Goal: Task Accomplishment & Management: Manage account settings

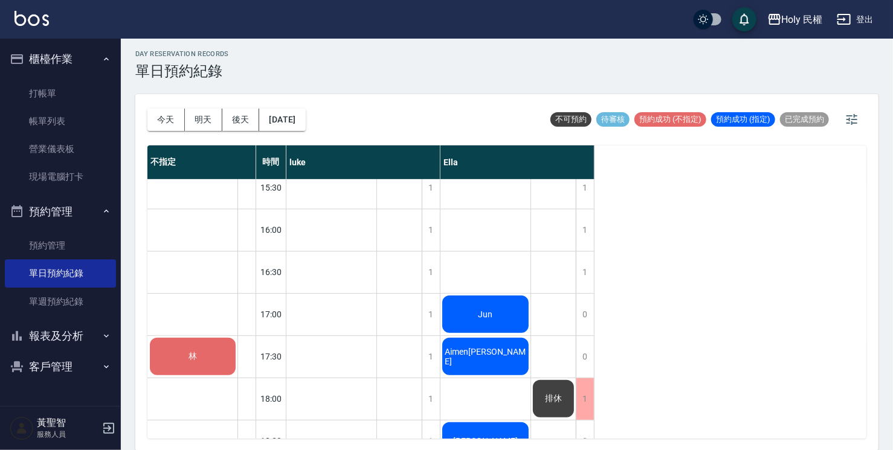
scroll to position [426, 0]
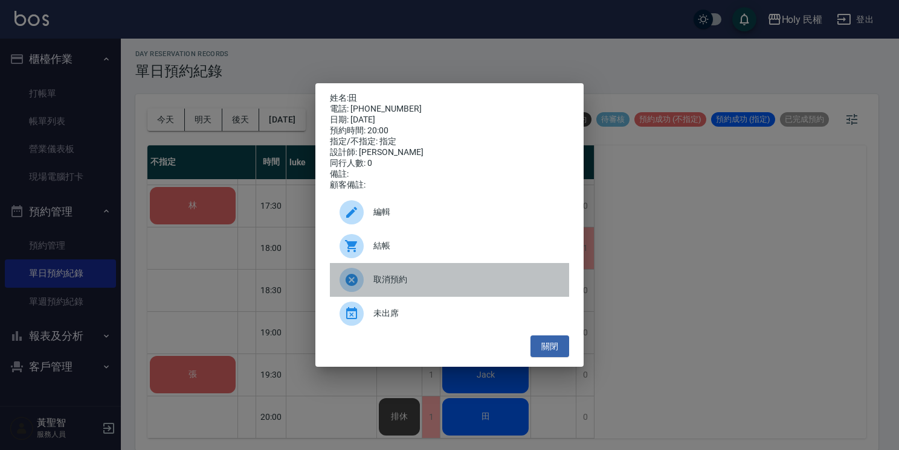
click at [401, 284] on span "取消預約" at bounding box center [466, 280] width 186 height 13
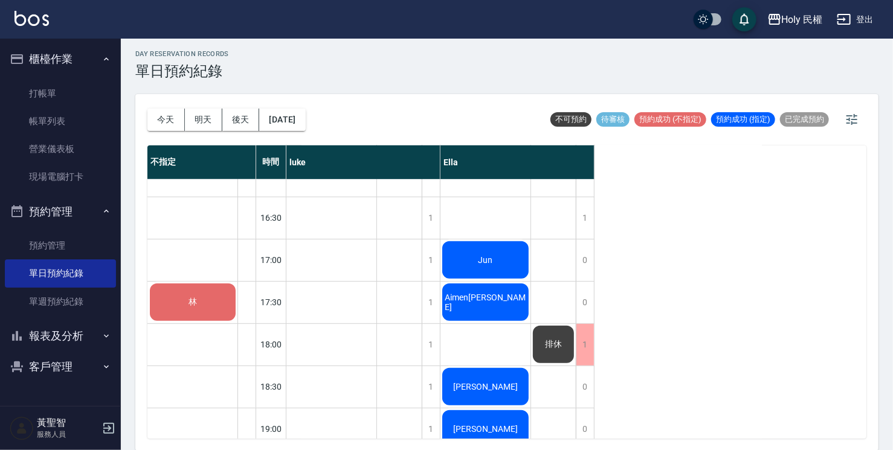
scroll to position [305, 0]
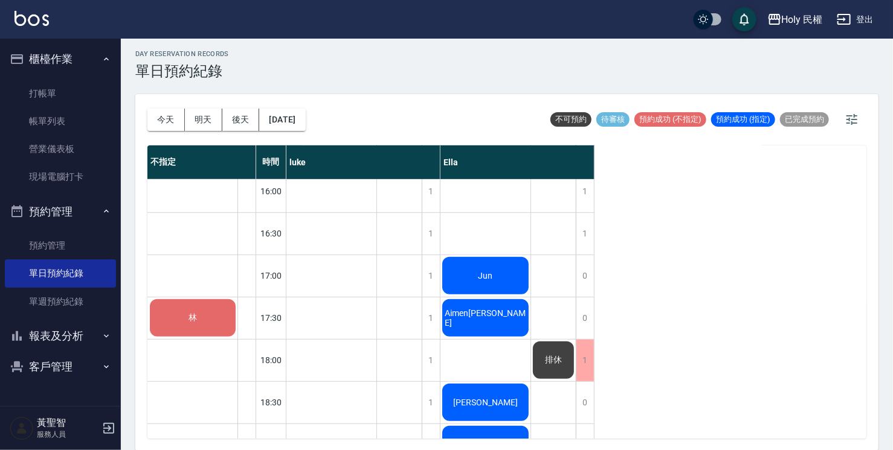
click at [376, 85] on div "Jun" at bounding box center [331, 64] width 90 height 41
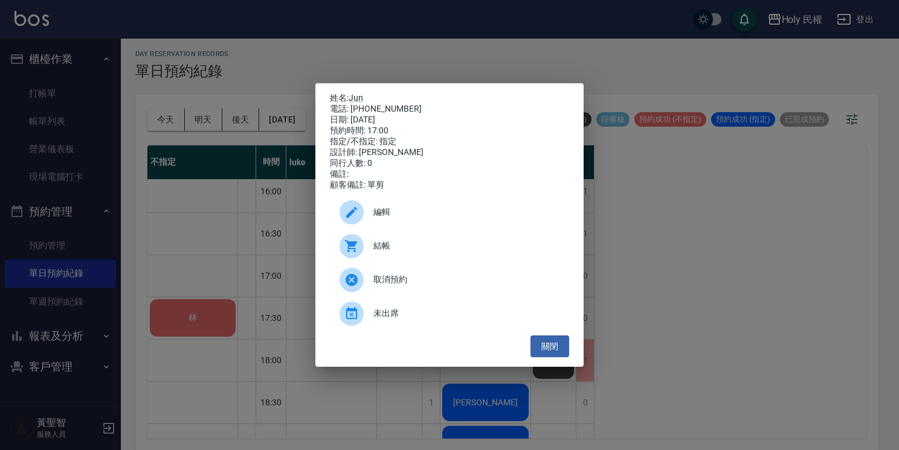
click at [638, 272] on div "姓名: Jun 電話: 0987680175 日期: 2025/08/22 預約時間: 17:00 指定/不指定: 指定 設計師: Ella 同行人數: 0 …" at bounding box center [449, 225] width 899 height 450
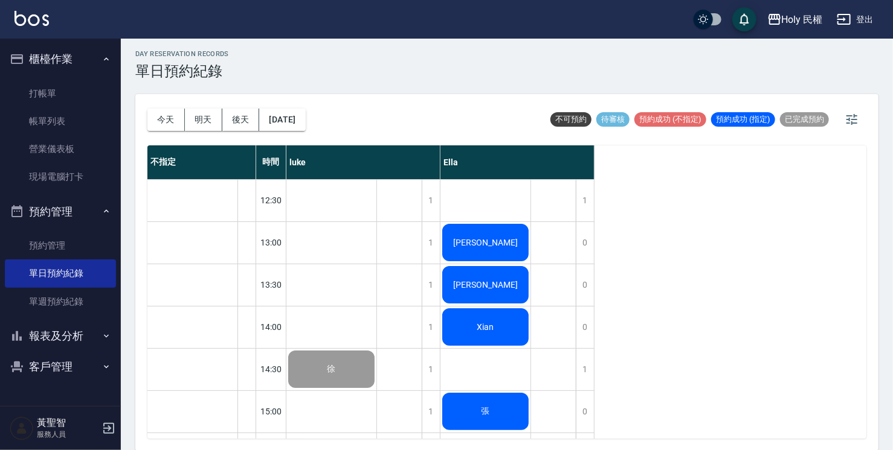
scroll to position [0, 0]
click at [376, 349] on div "[PERSON_NAME]" at bounding box center [331, 369] width 90 height 41
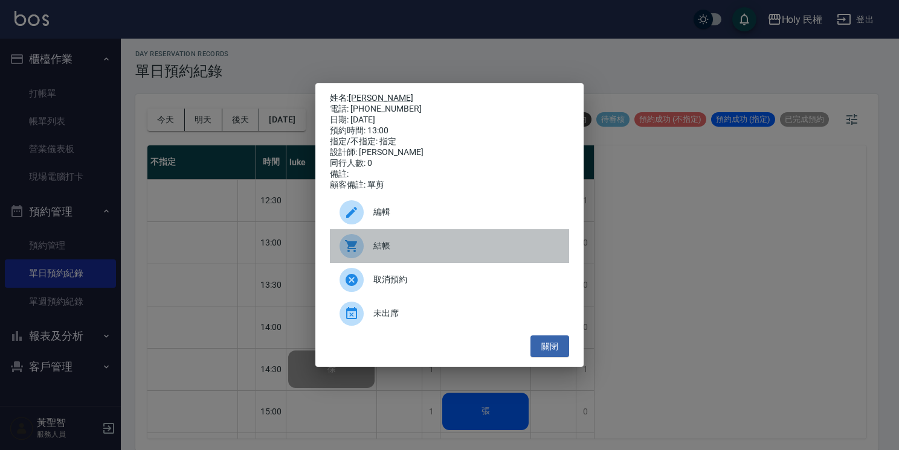
click at [506, 251] on span "結帳" at bounding box center [466, 246] width 186 height 13
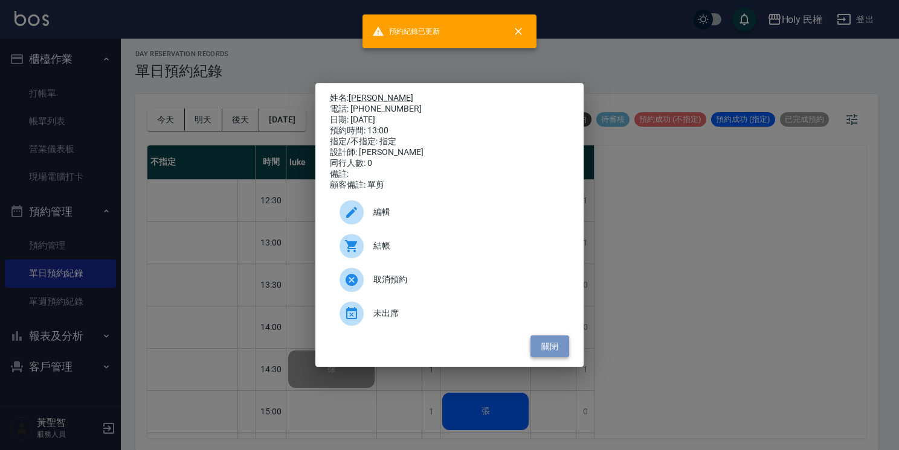
click at [560, 348] on button "關閉" at bounding box center [549, 347] width 39 height 22
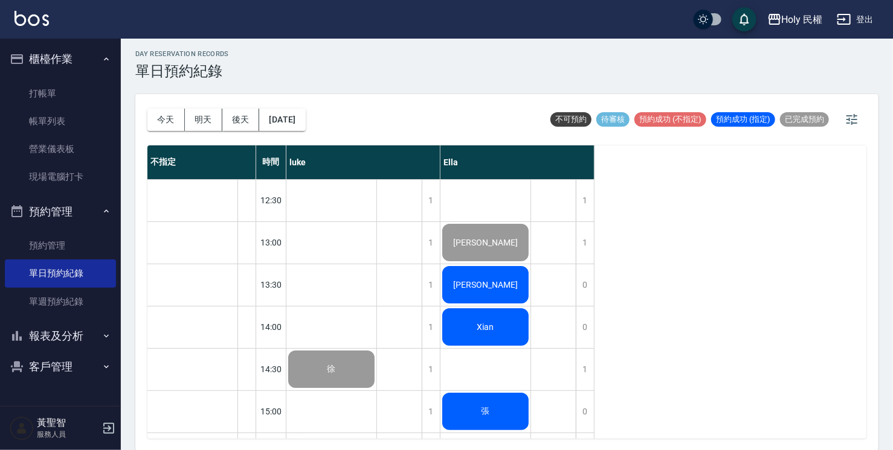
click at [338, 364] on span "[PERSON_NAME]" at bounding box center [331, 369] width 13 height 11
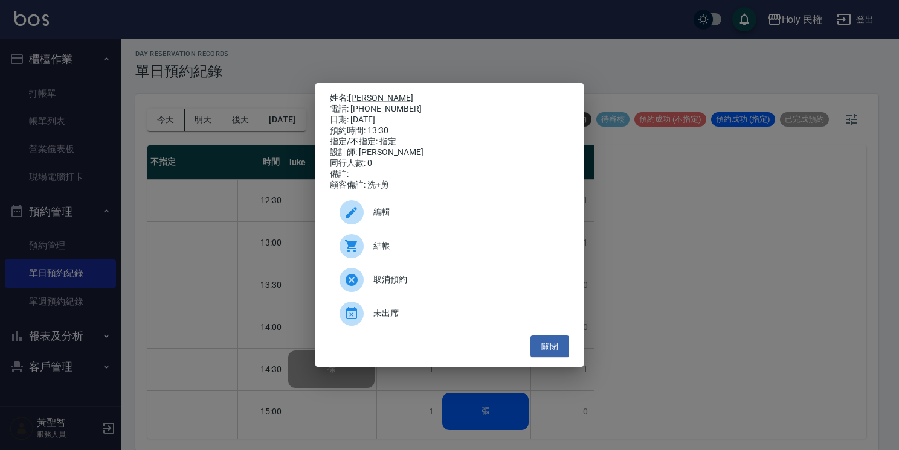
click at [459, 245] on span "結帳" at bounding box center [466, 246] width 186 height 13
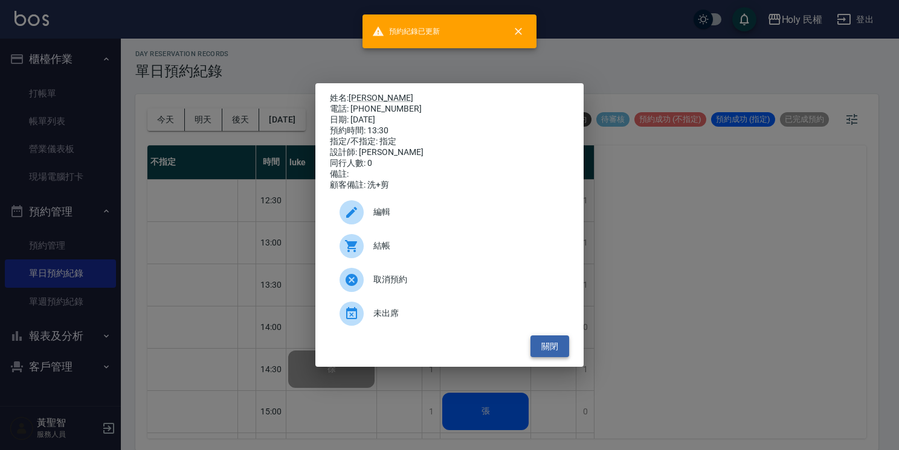
click at [550, 351] on button "關閉" at bounding box center [549, 347] width 39 height 22
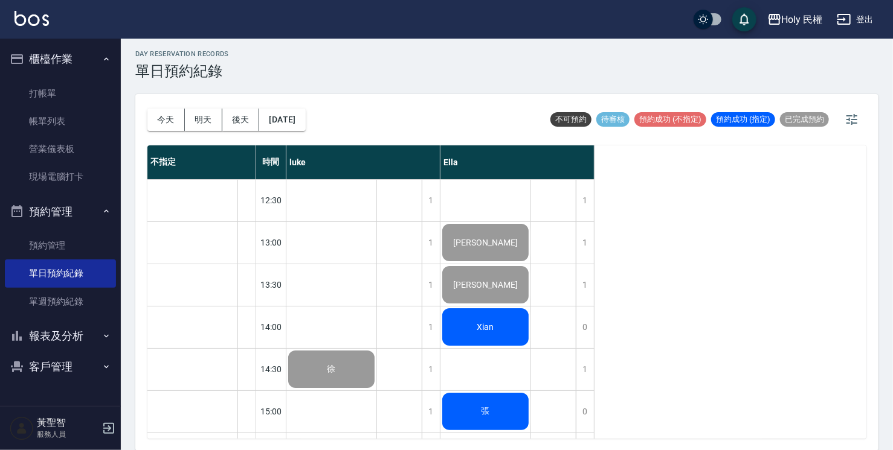
click at [376, 349] on div "Xian" at bounding box center [331, 369] width 90 height 41
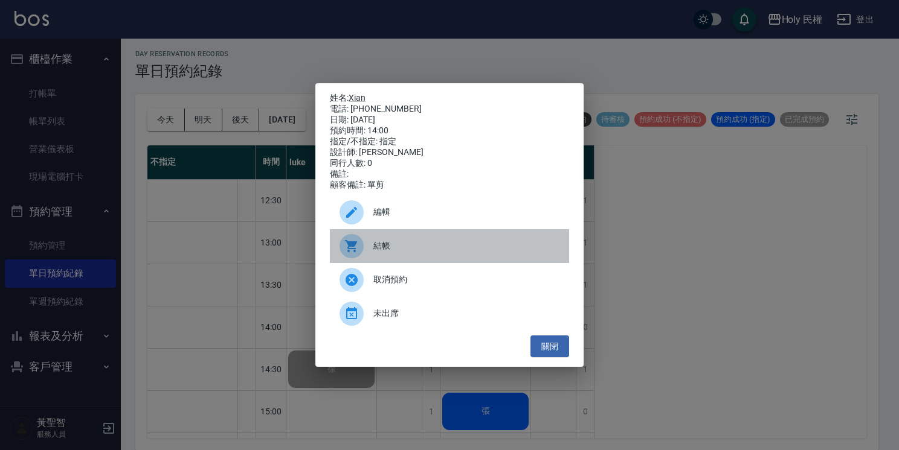
click at [450, 252] on span "結帳" at bounding box center [466, 246] width 186 height 13
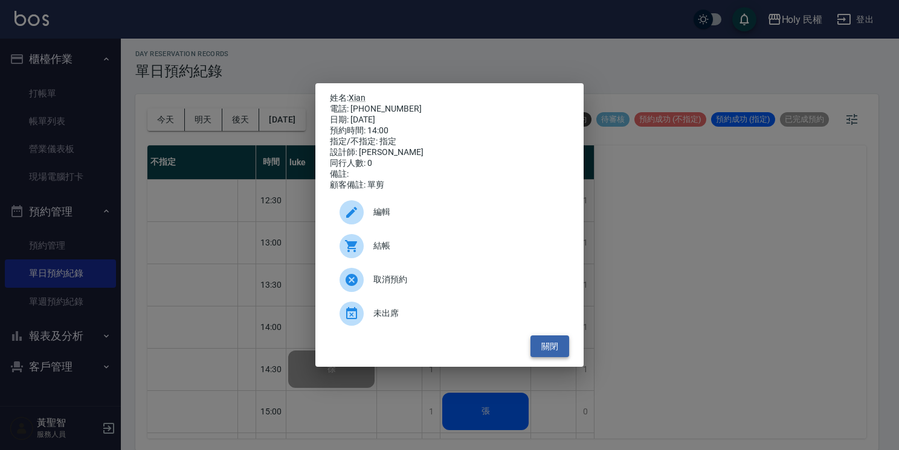
click at [548, 350] on button "關閉" at bounding box center [549, 347] width 39 height 22
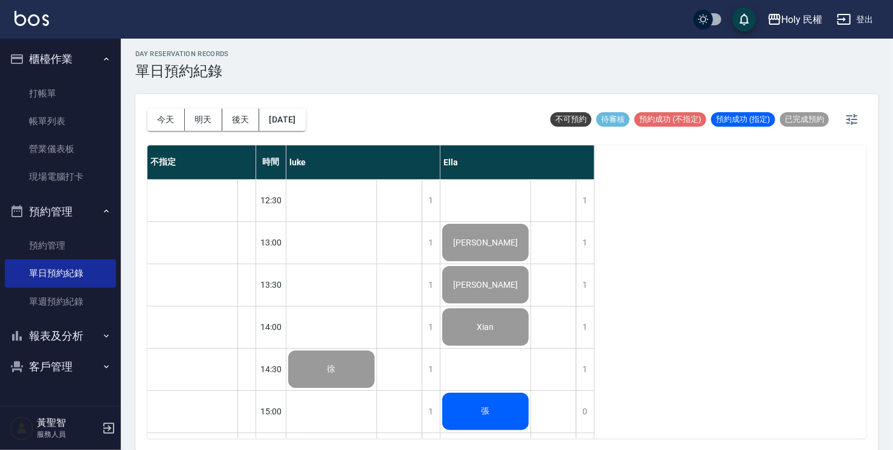
click at [376, 390] on div "張" at bounding box center [331, 369] width 90 height 41
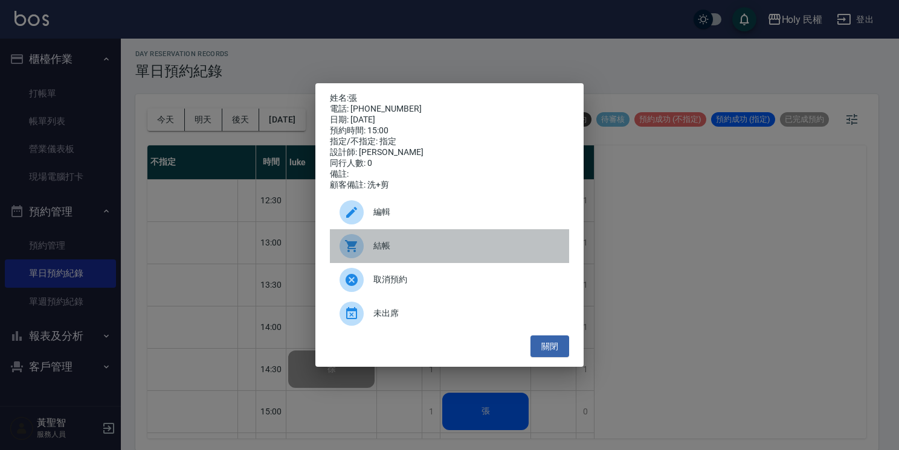
click at [388, 252] on span "結帳" at bounding box center [466, 246] width 186 height 13
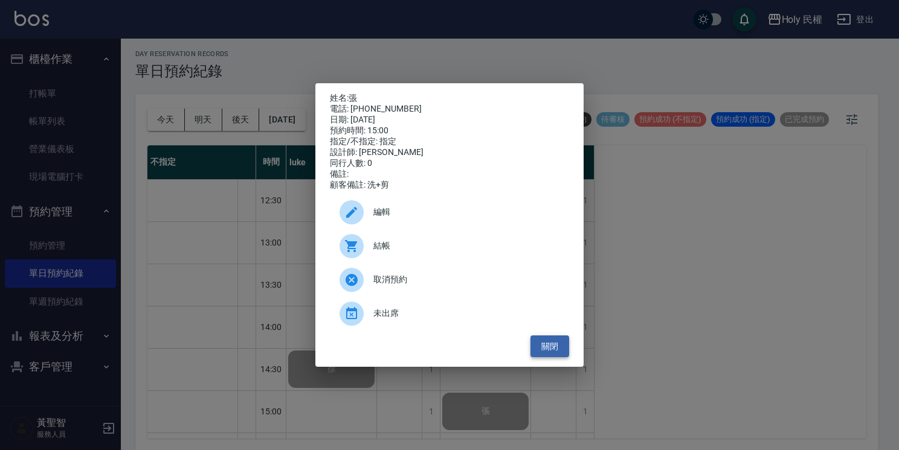
click at [565, 347] on button "關閉" at bounding box center [549, 347] width 39 height 22
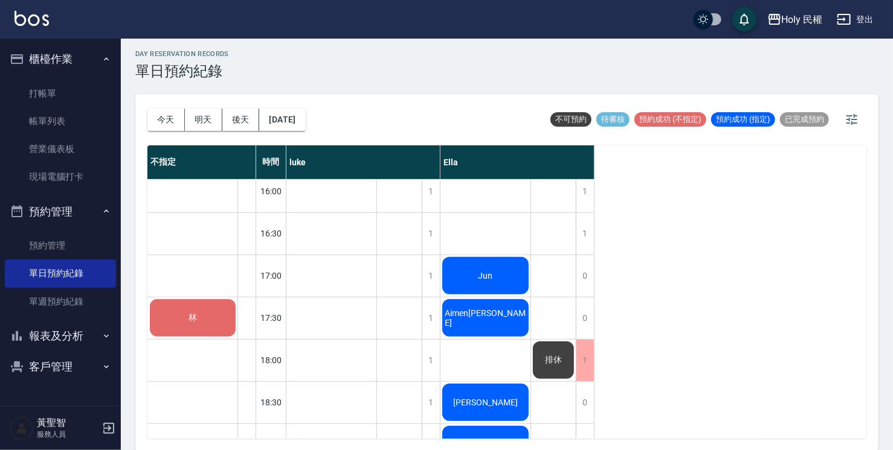
scroll to position [365, 0]
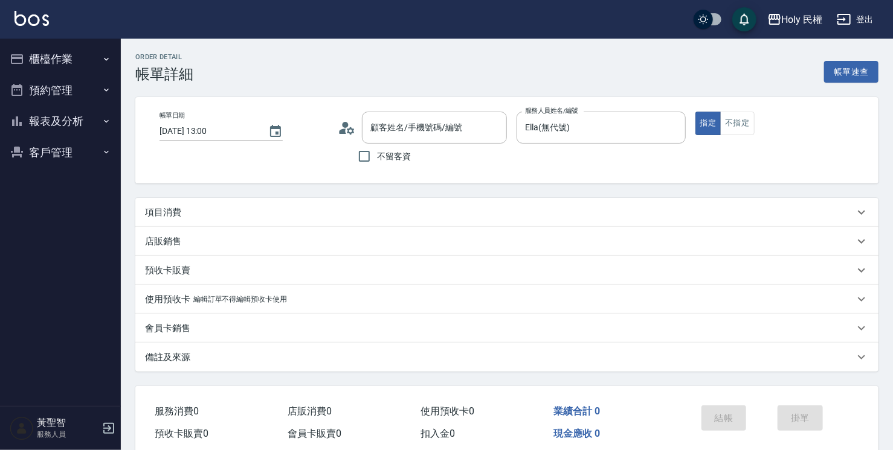
type input "李/0986088330/"
click at [374, 216] on div "項目消費" at bounding box center [499, 213] width 709 height 13
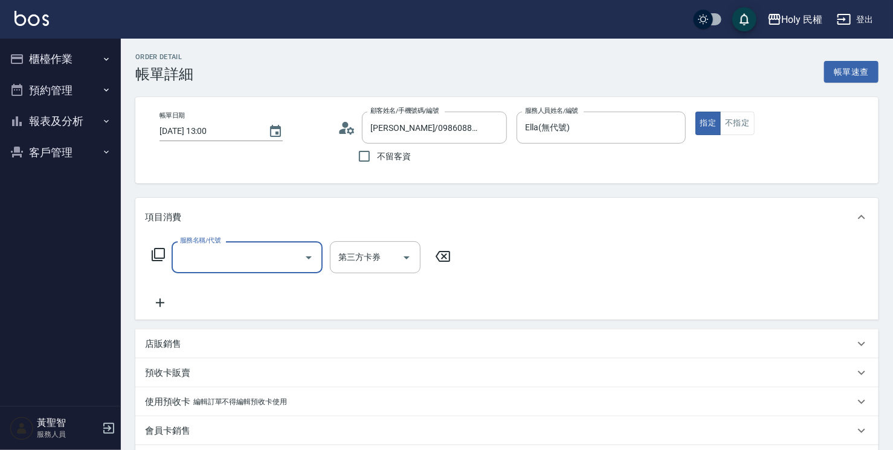
click at [284, 264] on input "服務名稱/代號" at bounding box center [238, 257] width 122 height 21
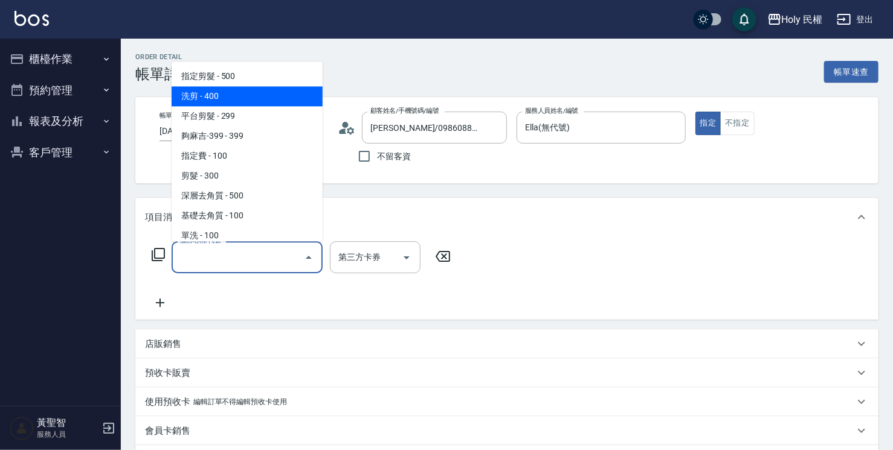
click at [283, 93] on span "洗剪 - 400" at bounding box center [246, 96] width 151 height 20
type input "洗剪(3)"
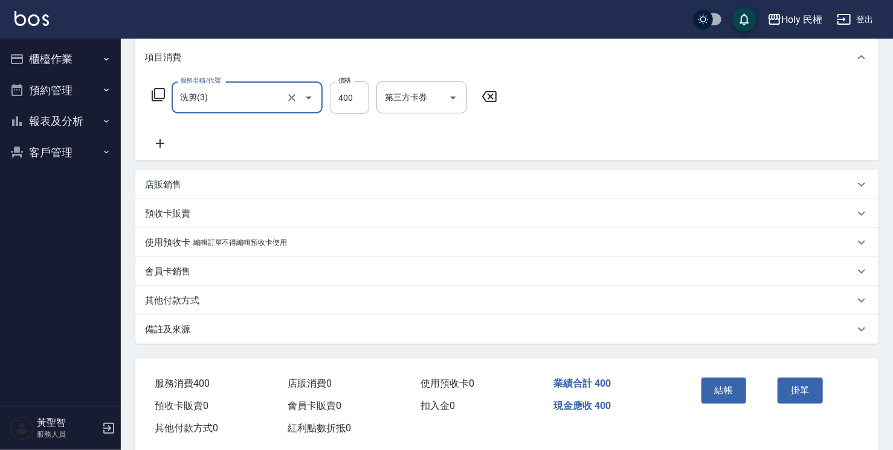
scroll to position [182, 0]
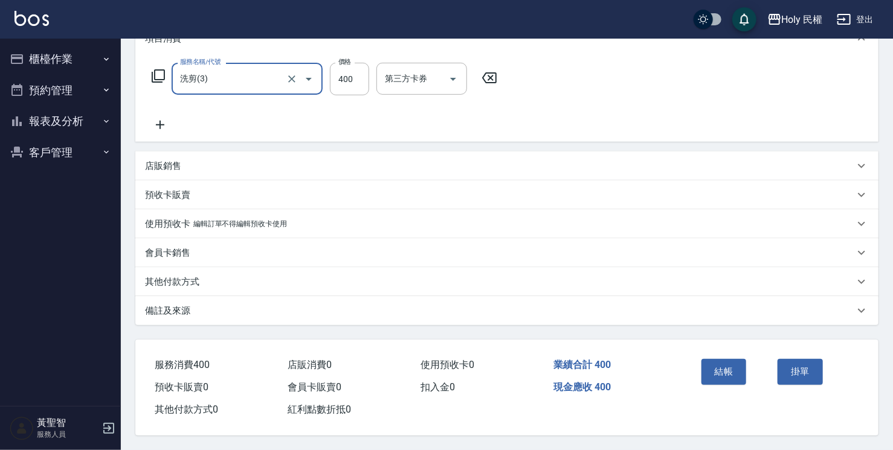
click at [339, 310] on div "備註及來源" at bounding box center [499, 311] width 709 height 13
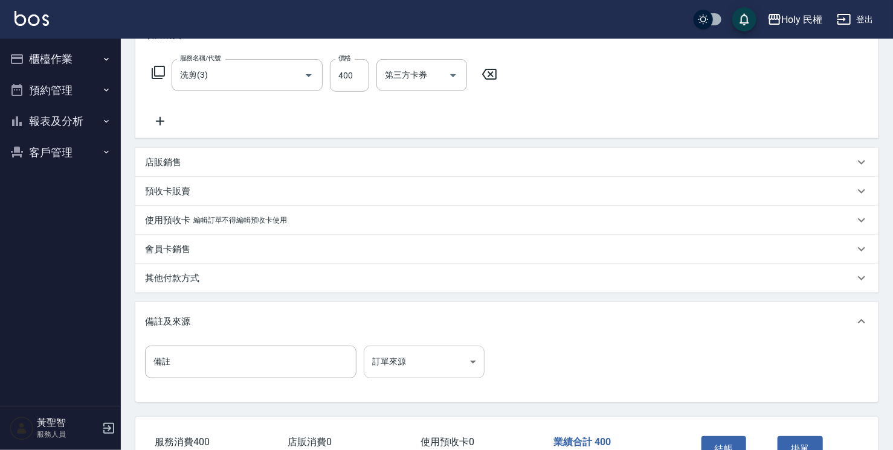
click at [405, 356] on body "Holy 民權 登出 櫃檯作業 打帳單 帳單列表 營業儀表板 現場電腦打卡 預約管理 預約管理 單日預約紀錄 單週預約紀錄 報表及分析 報表目錄 店家日報表 …" at bounding box center [446, 173] width 893 height 710
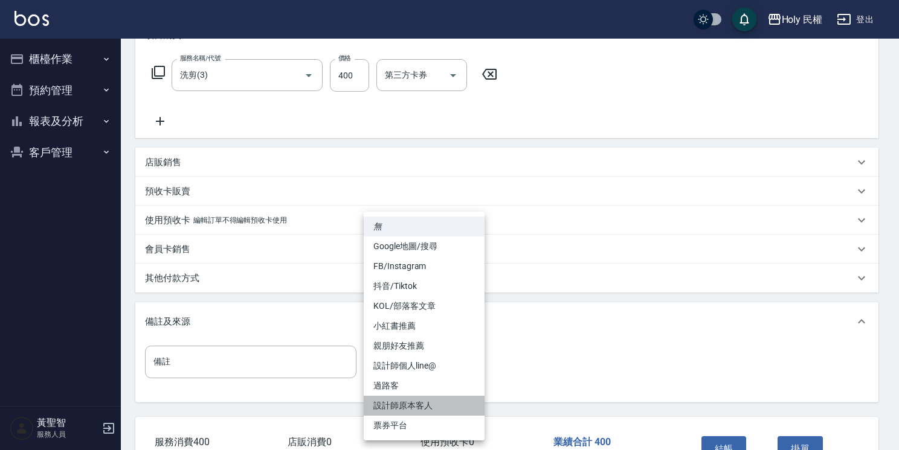
click at [428, 408] on li "設計師原本客人" at bounding box center [424, 406] width 121 height 20
type input "設計師原本客人"
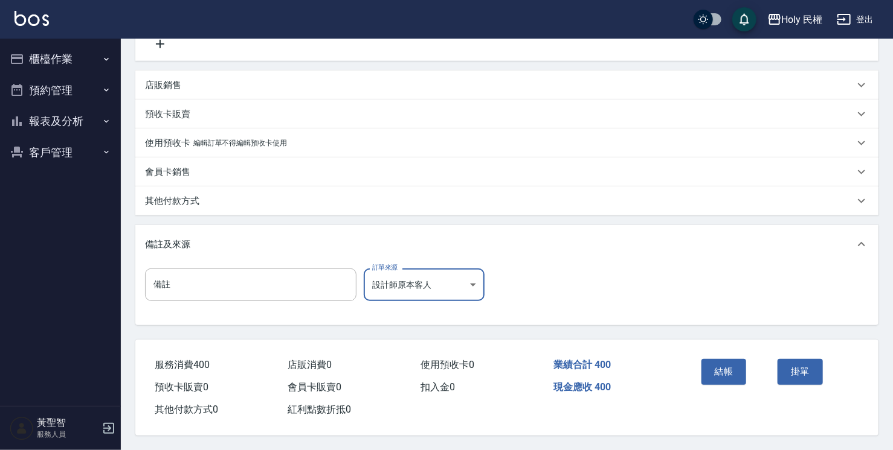
scroll to position [263, 0]
click at [721, 373] on button "結帳" at bounding box center [723, 371] width 45 height 25
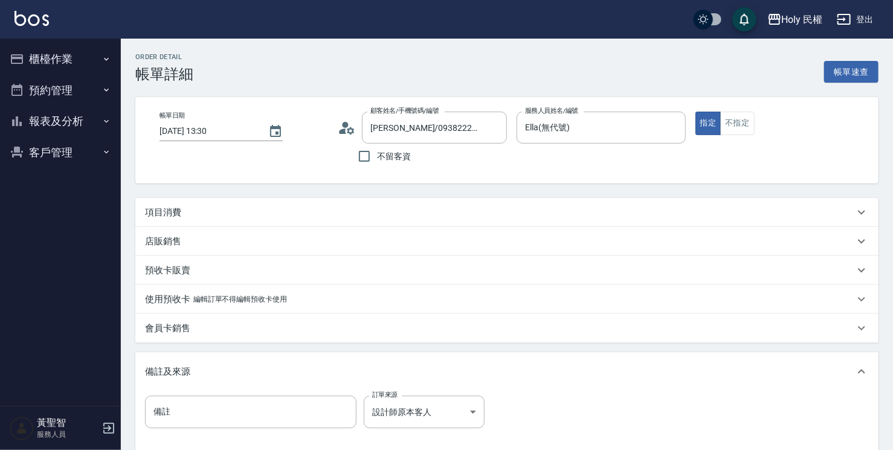
click at [352, 216] on div "項目消費" at bounding box center [499, 213] width 709 height 13
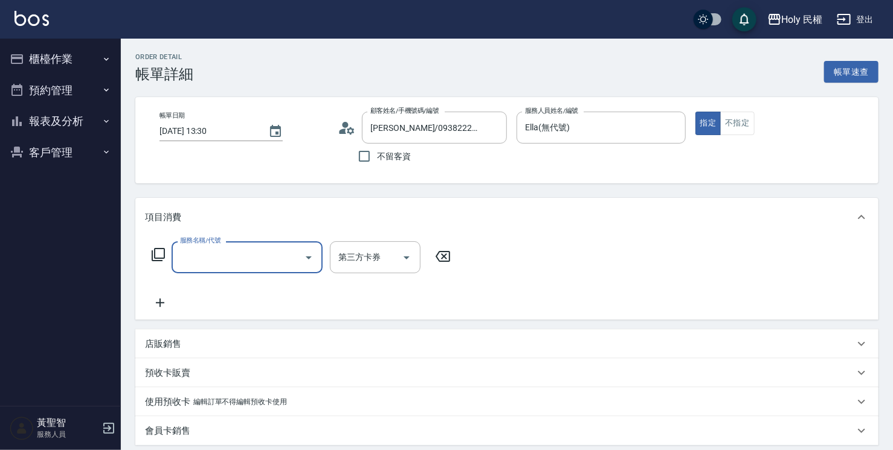
click at [287, 245] on div "服務名稱/代號" at bounding box center [246, 258] width 151 height 32
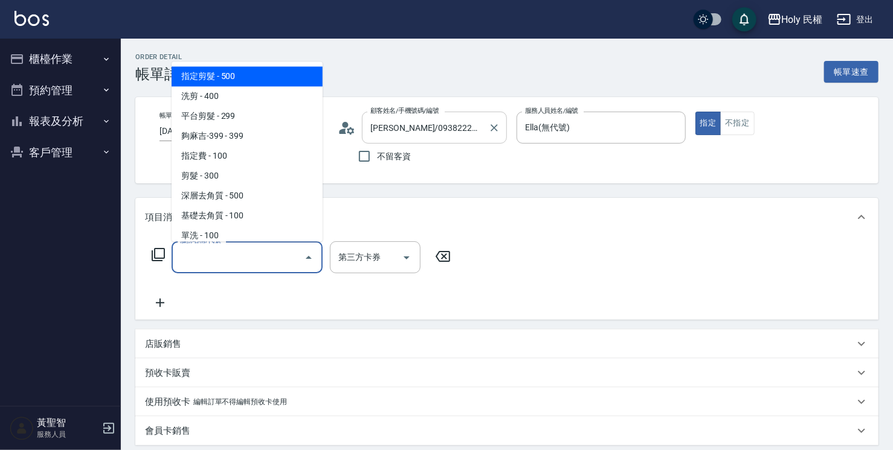
drag, startPoint x: 282, startPoint y: 83, endPoint x: 367, endPoint y: 136, distance: 100.7
click at [282, 83] on span "指定剪髮 - 500" at bounding box center [246, 76] width 151 height 20
type input "指定剪髮(1)"
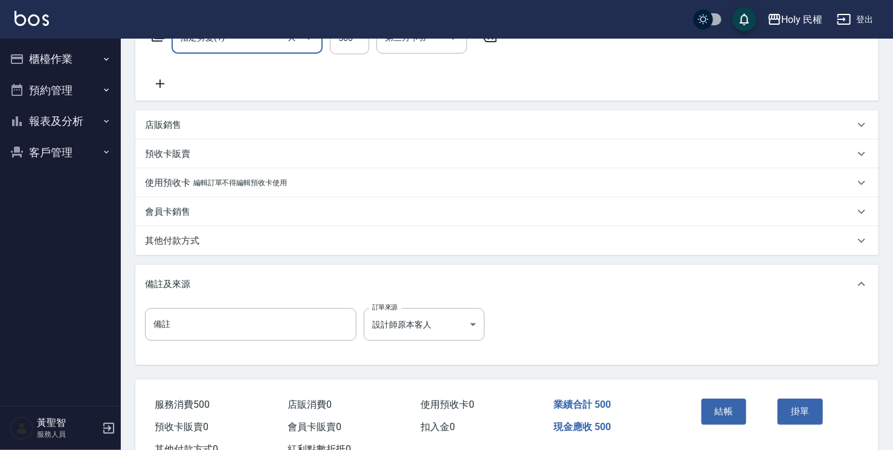
scroll to position [263, 0]
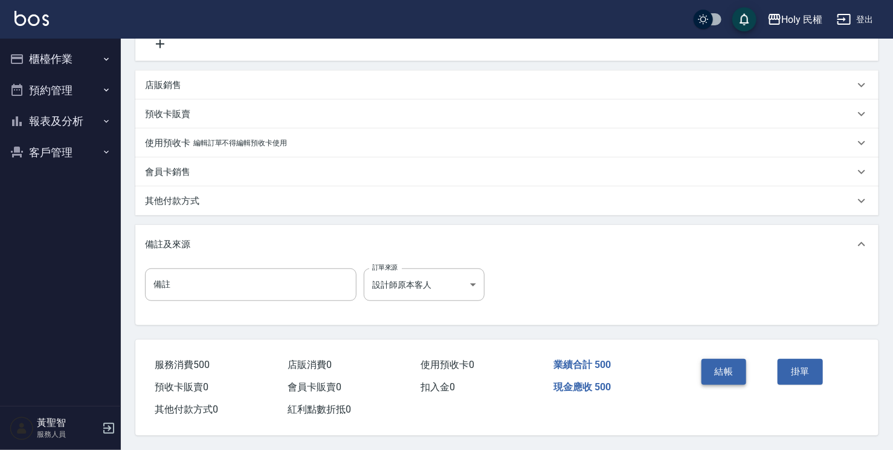
click at [720, 362] on button "結帳" at bounding box center [723, 371] width 45 height 25
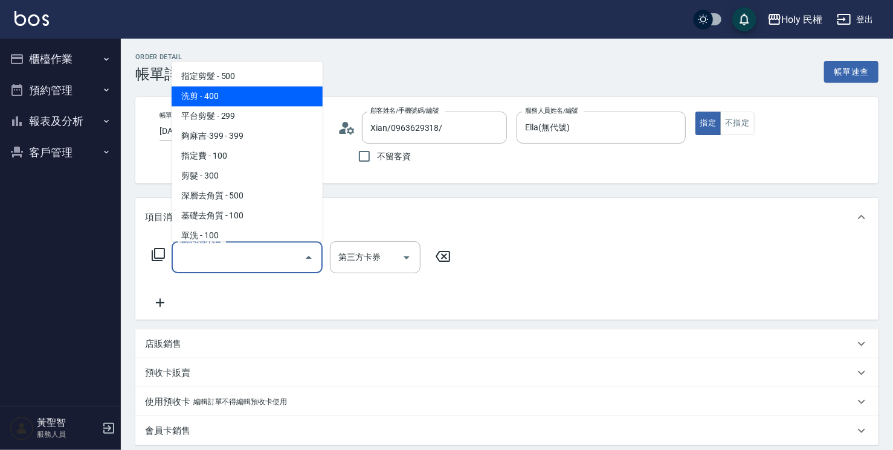
click at [245, 102] on span "洗剪 - 400" at bounding box center [246, 96] width 151 height 20
type input "洗剪(3)"
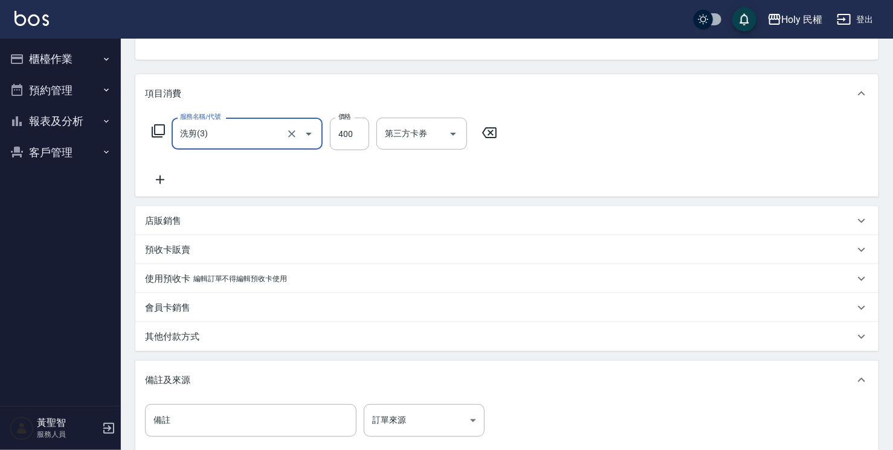
scroll to position [242, 0]
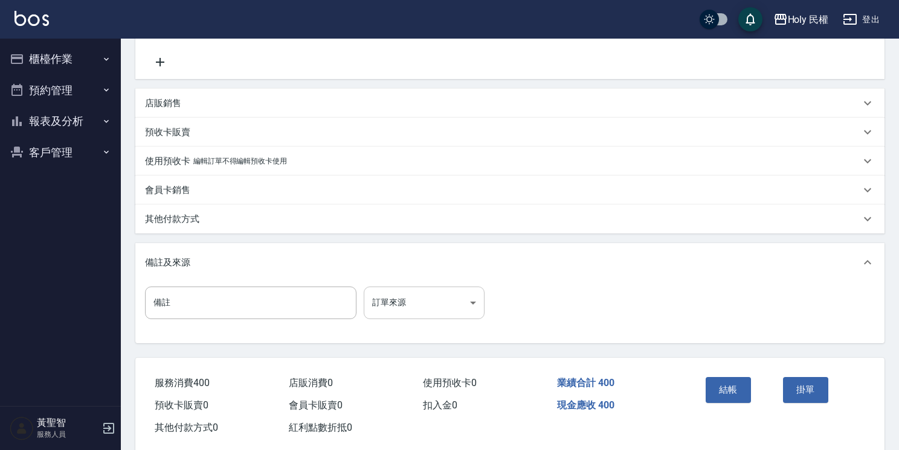
click at [408, 314] on body "Holy 民權 登出 櫃檯作業 打帳單 帳單列表 營業儀表板 現場電腦打卡 預約管理 預約管理 單日預約紀錄 單週預約紀錄 報表及分析 報表目錄 店家日報表 …" at bounding box center [449, 113] width 899 height 710
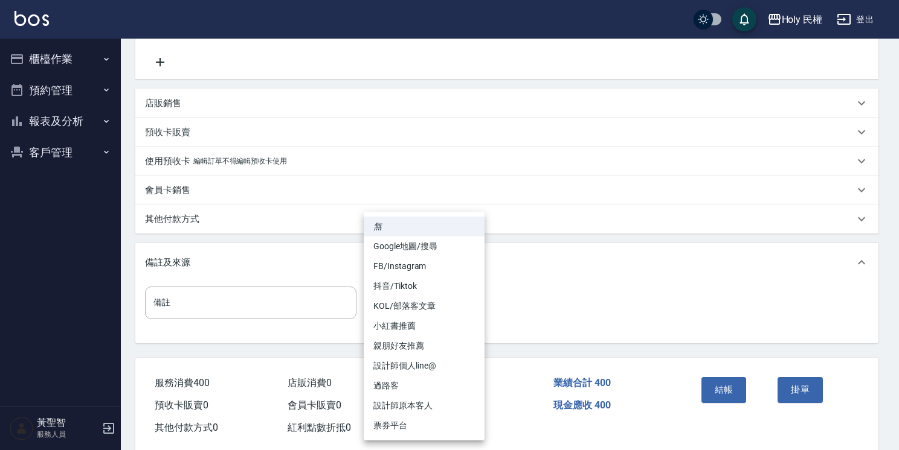
drag, startPoint x: 426, startPoint y: 408, endPoint x: 536, endPoint y: 396, distance: 110.6
click at [428, 408] on li "設計師原本客人" at bounding box center [424, 406] width 121 height 20
type input "設計師原本客人"
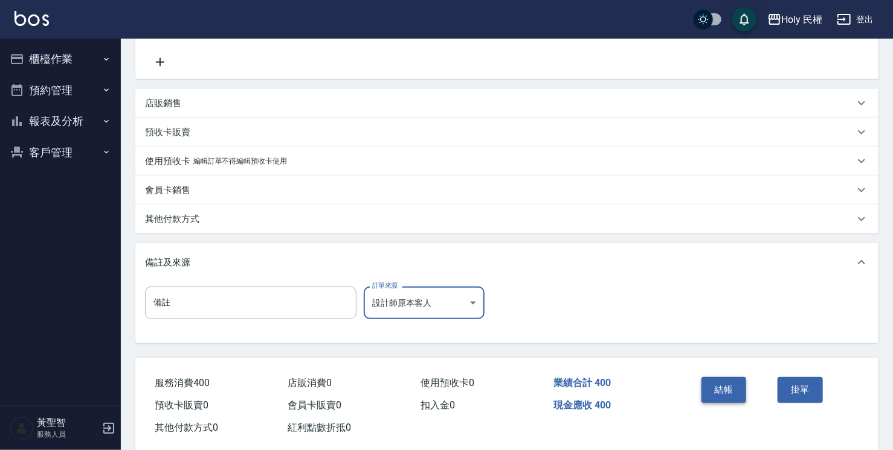
click at [729, 386] on button "結帳" at bounding box center [723, 389] width 45 height 25
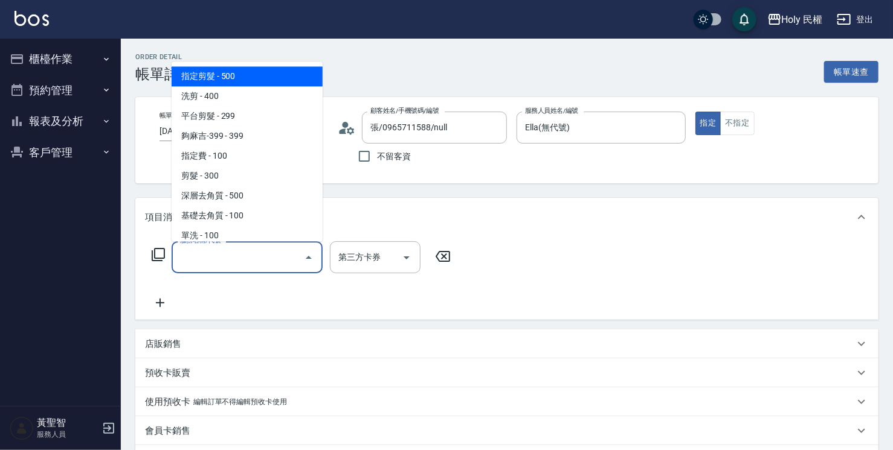
drag, startPoint x: 215, startPoint y: 71, endPoint x: 246, endPoint y: 104, distance: 45.3
click at [215, 71] on span "指定剪髮 - 500" at bounding box center [246, 76] width 151 height 20
type input "指定剪髮(1)"
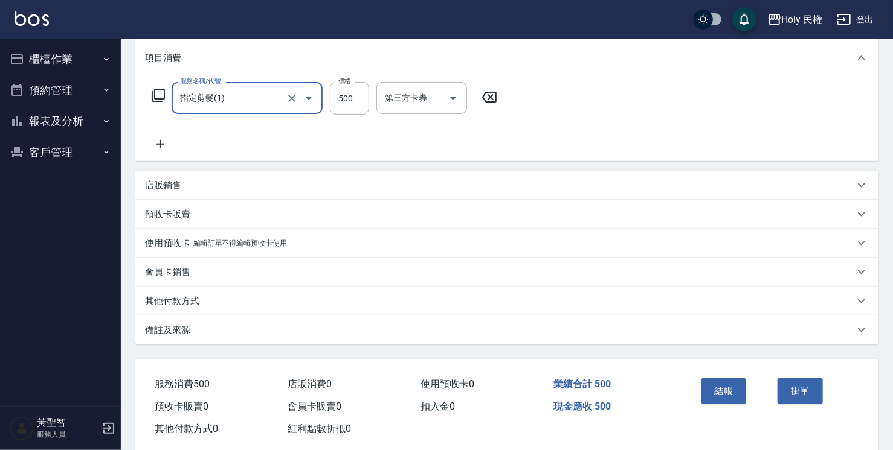
scroll to position [181, 0]
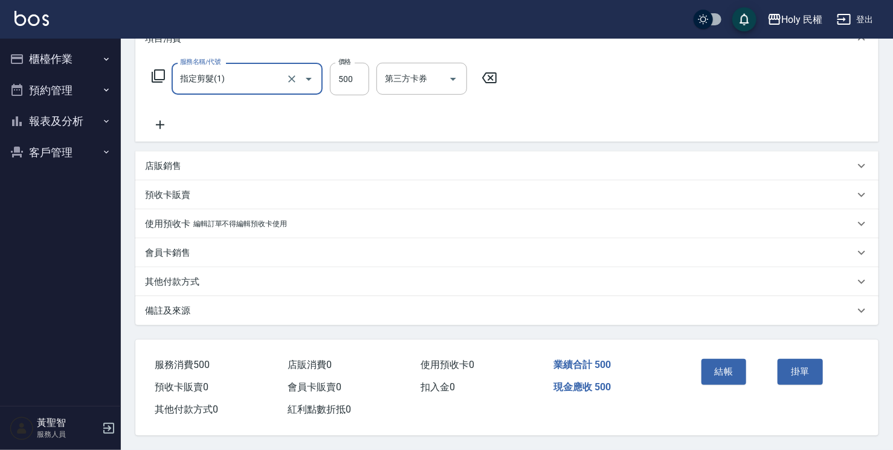
click at [435, 308] on div "備註及來源" at bounding box center [499, 311] width 709 height 13
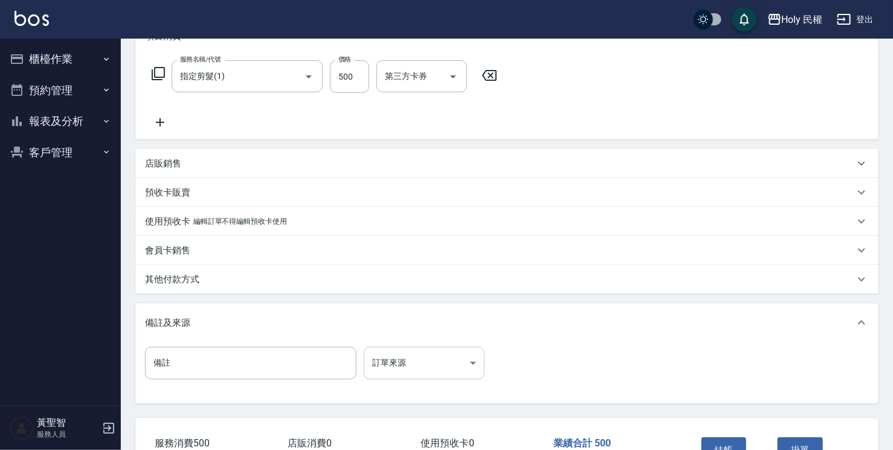
click at [420, 371] on body "Holy 民權 登出 櫃檯作業 打帳單 帳單列表 營業儀表板 現場電腦打卡 預約管理 預約管理 單日預約紀錄 單週預約紀錄 報表及分析 報表目錄 店家日報表 …" at bounding box center [446, 174] width 893 height 710
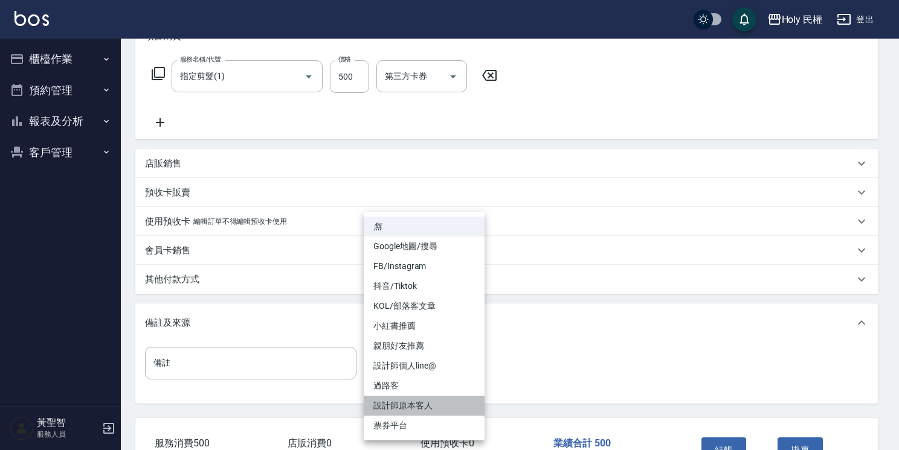
click at [427, 408] on li "設計師原本客人" at bounding box center [424, 406] width 121 height 20
type input "設計師原本客人"
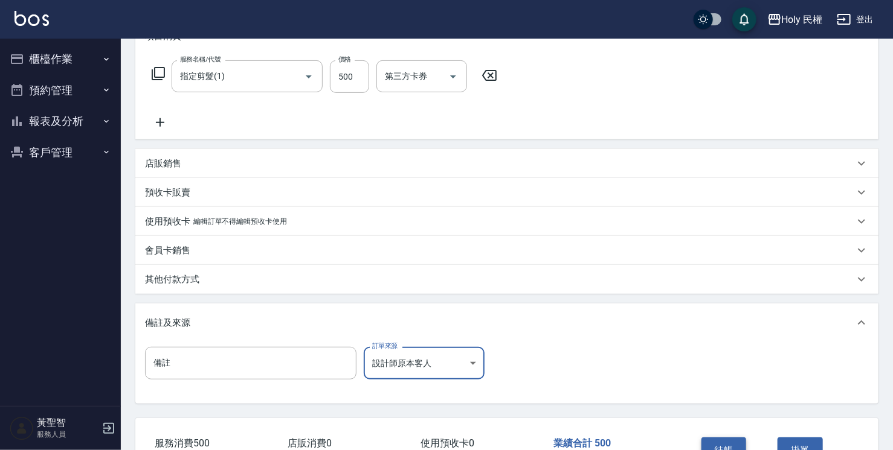
click at [710, 440] on button "結帳" at bounding box center [723, 450] width 45 height 25
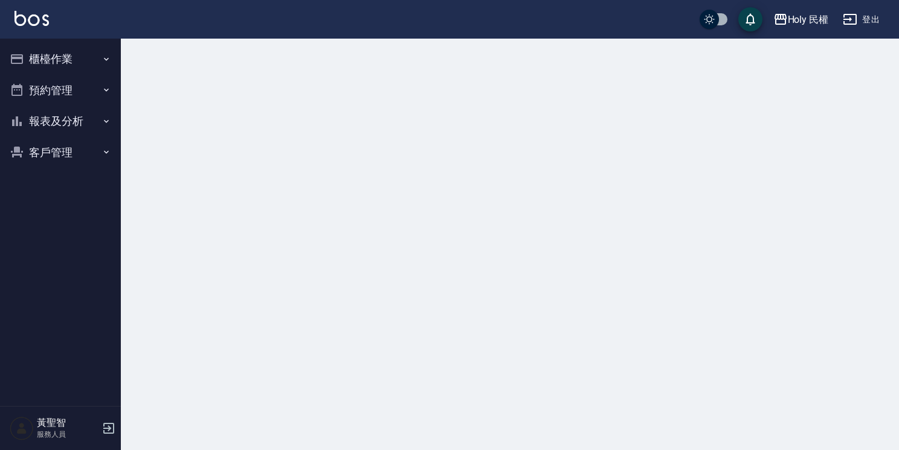
click at [95, 95] on button "預約管理" at bounding box center [60, 90] width 111 height 31
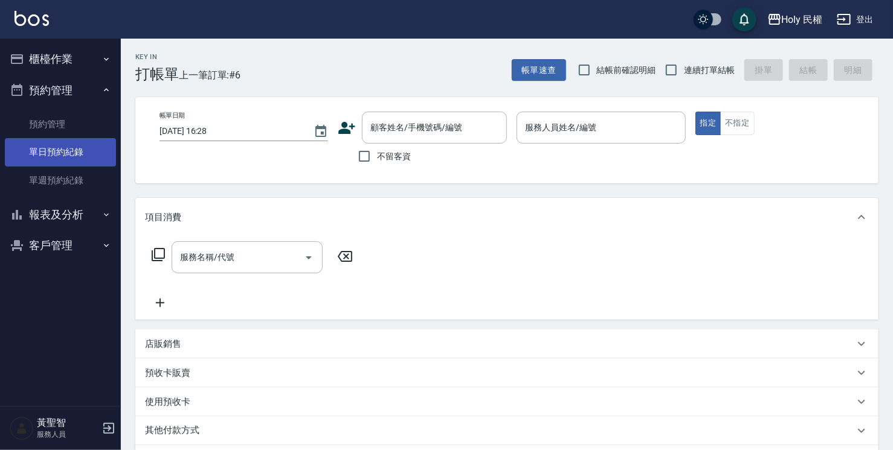
click at [72, 154] on link "單日預約紀錄" at bounding box center [60, 152] width 111 height 28
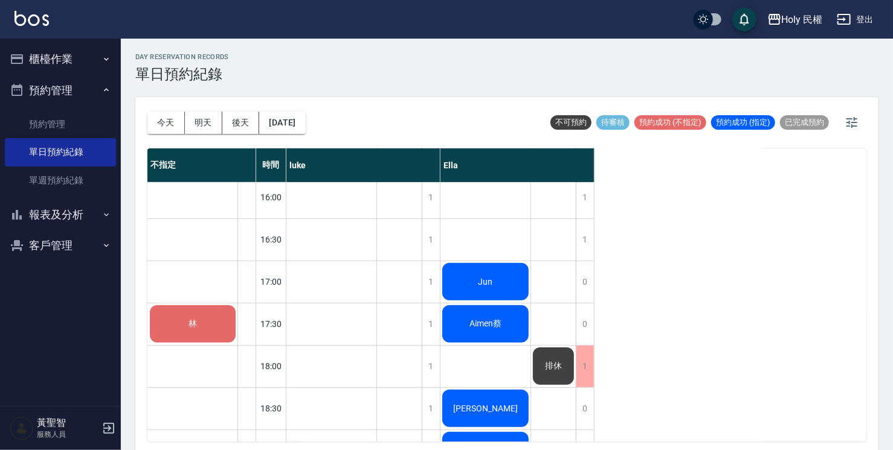
scroll to position [362, 0]
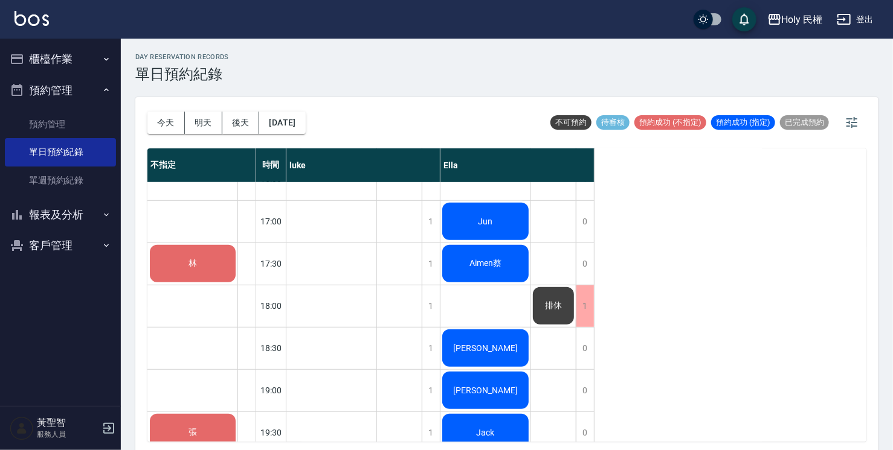
click at [734, 310] on div "不指定 時間 luke Ella 林 張 12:30 13:00 13:30 14:00 14:30 15:00 15:30 16:00 16:30 17:0…" at bounding box center [506, 295] width 719 height 293
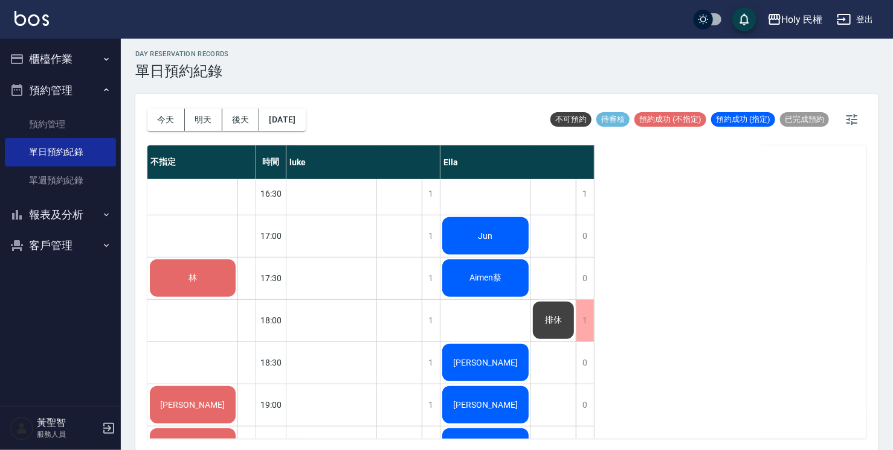
scroll to position [365, 0]
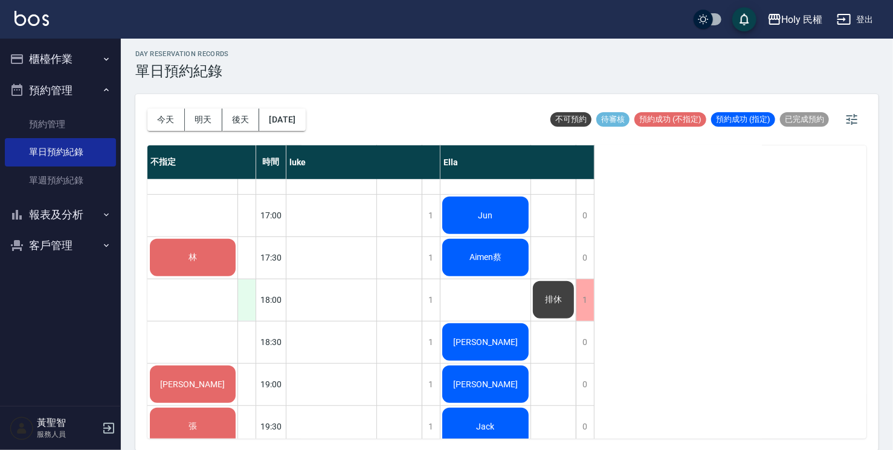
click at [248, 304] on div at bounding box center [246, 301] width 18 height 42
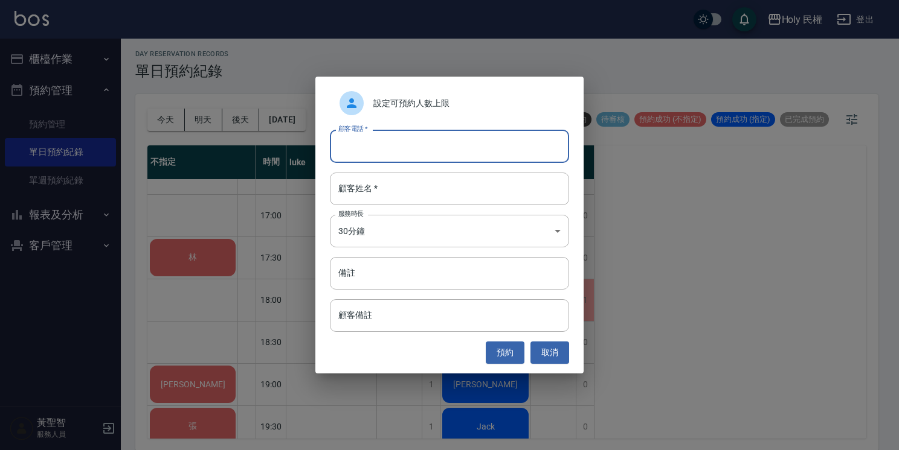
click at [381, 151] on input "顧客電話   *" at bounding box center [449, 146] width 239 height 33
type input "0905806779"
click at [507, 356] on button "預約" at bounding box center [505, 353] width 39 height 22
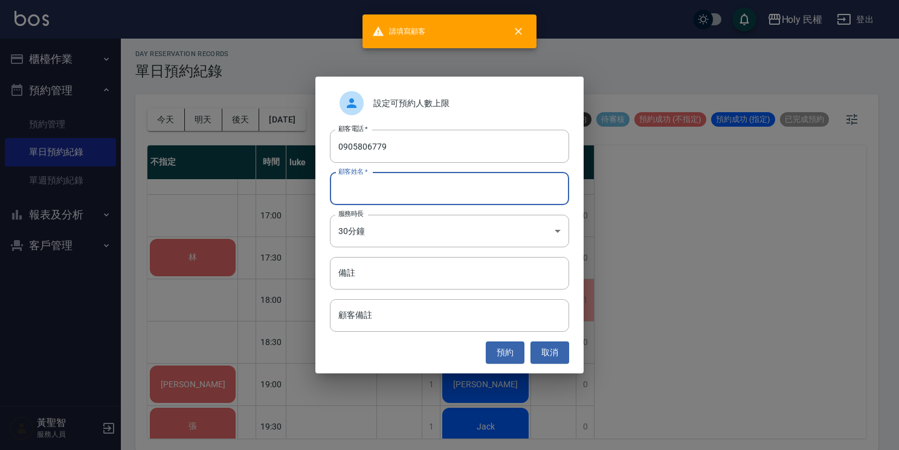
click at [414, 182] on input "顧客姓名   *" at bounding box center [449, 189] width 239 height 33
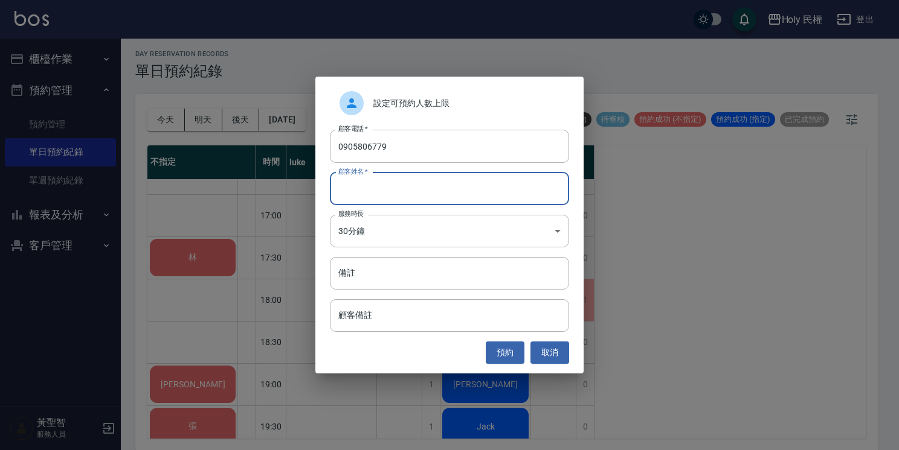
type input "ㄑ"
type input "林"
click at [510, 354] on button "預約" at bounding box center [505, 353] width 39 height 22
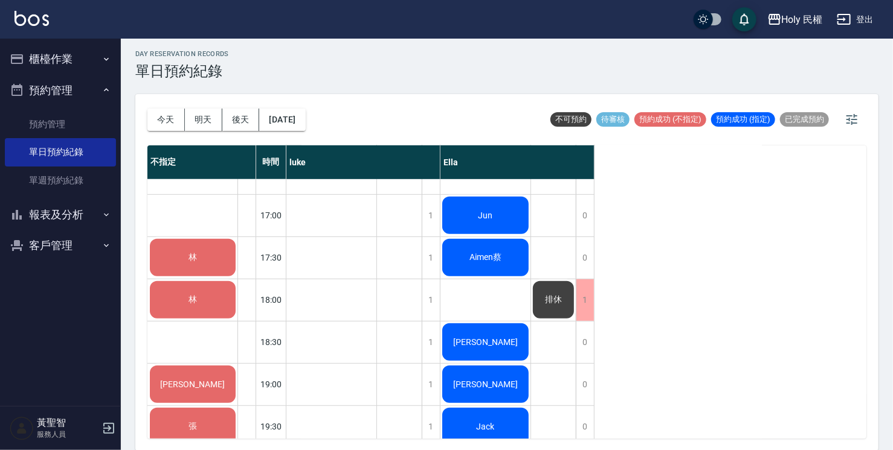
click at [196, 267] on div "林" at bounding box center [192, 257] width 89 height 41
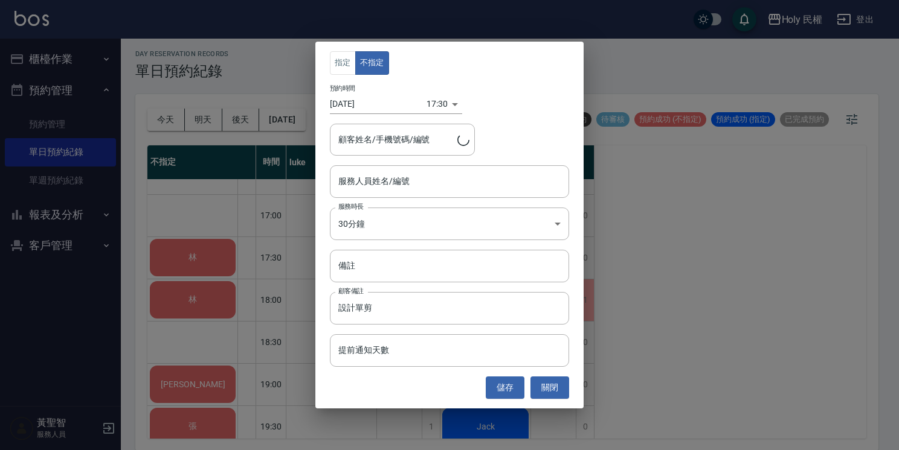
type input "林/0972104643/"
click at [382, 186] on input "服務人員姓名/編號" at bounding box center [449, 181] width 228 height 21
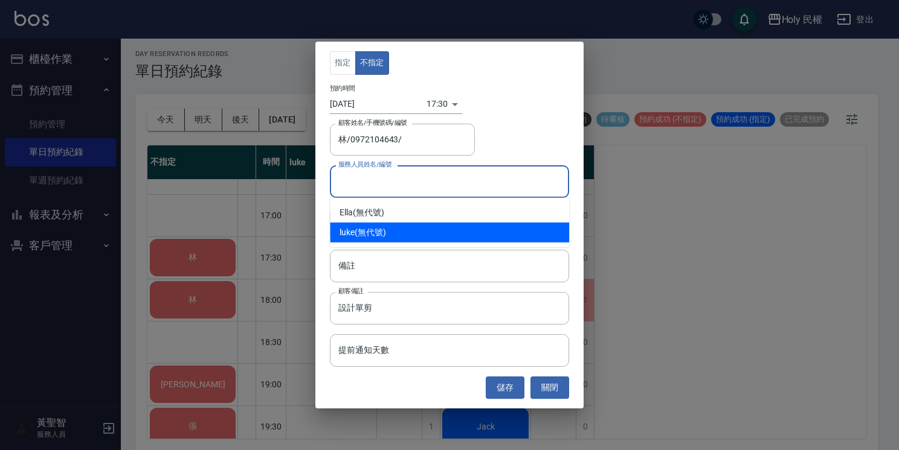
click at [384, 235] on div "luke (無代號)" at bounding box center [449, 233] width 239 height 20
type input "luke(無代號)"
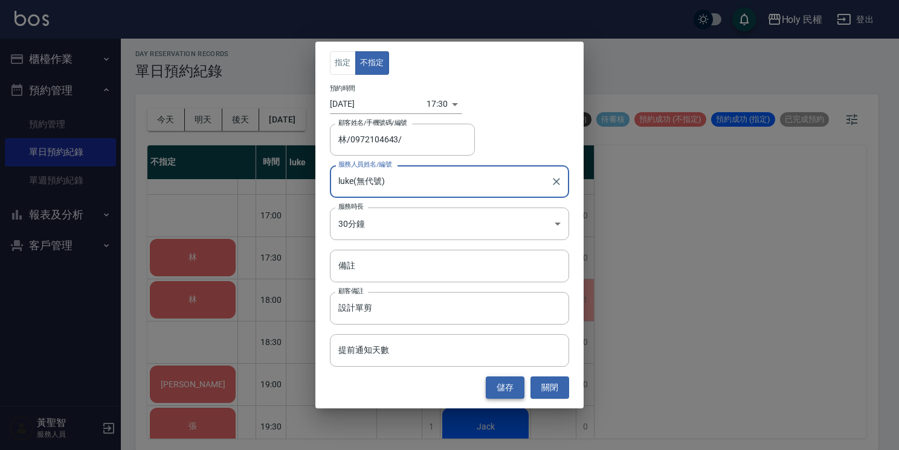
click at [505, 377] on button "儲存" at bounding box center [505, 388] width 39 height 22
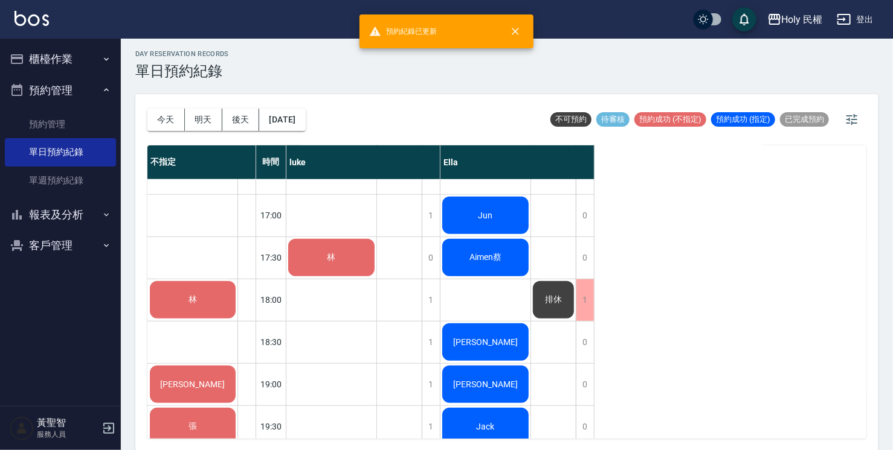
click at [338, 25] on div "林" at bounding box center [331, 4] width 90 height 41
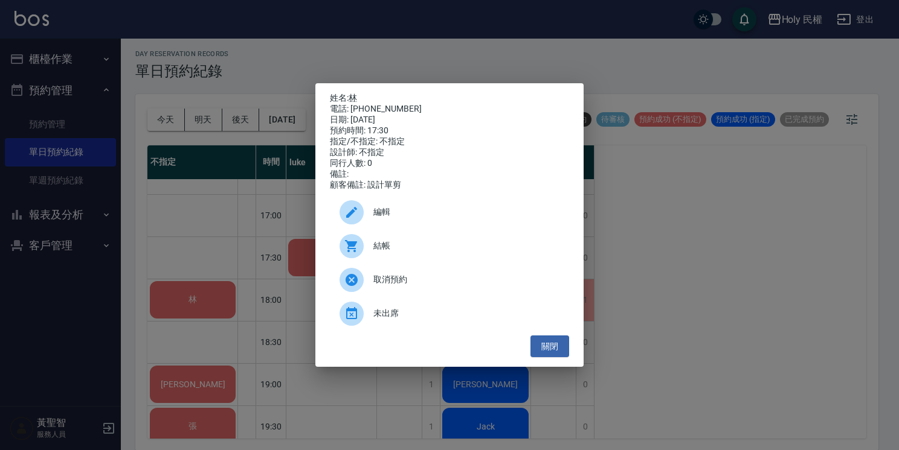
click at [378, 252] on span "結帳" at bounding box center [466, 246] width 186 height 13
click at [546, 347] on button "關閉" at bounding box center [549, 347] width 39 height 22
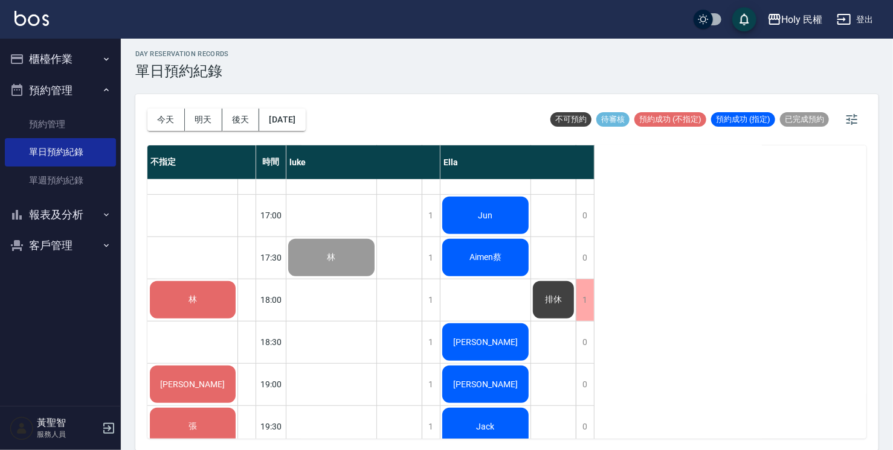
click at [51, 56] on button "櫃檯作業" at bounding box center [60, 58] width 111 height 31
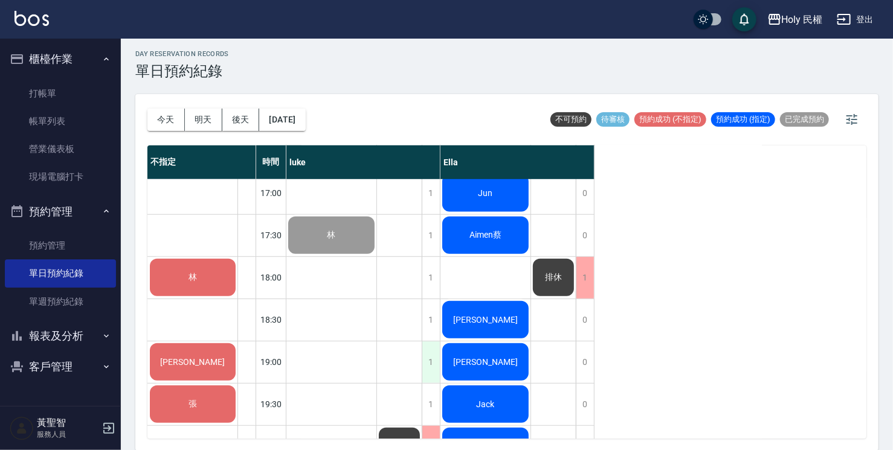
scroll to position [426, 0]
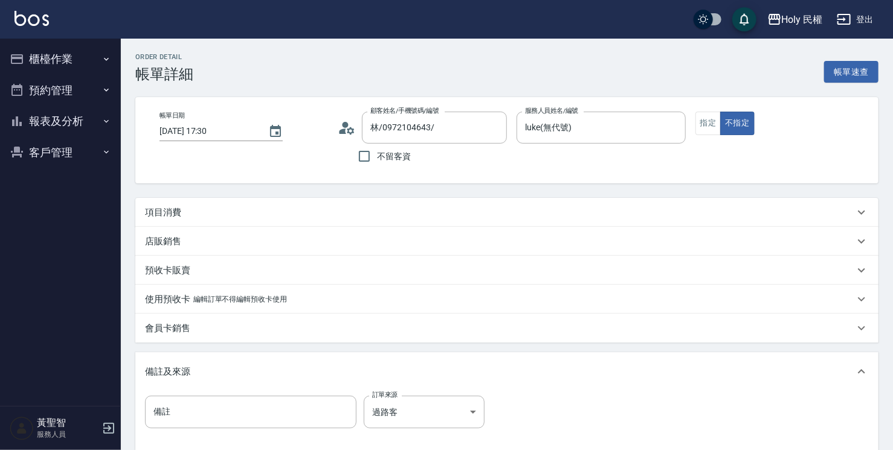
click at [348, 207] on div "項目消費" at bounding box center [499, 213] width 709 height 13
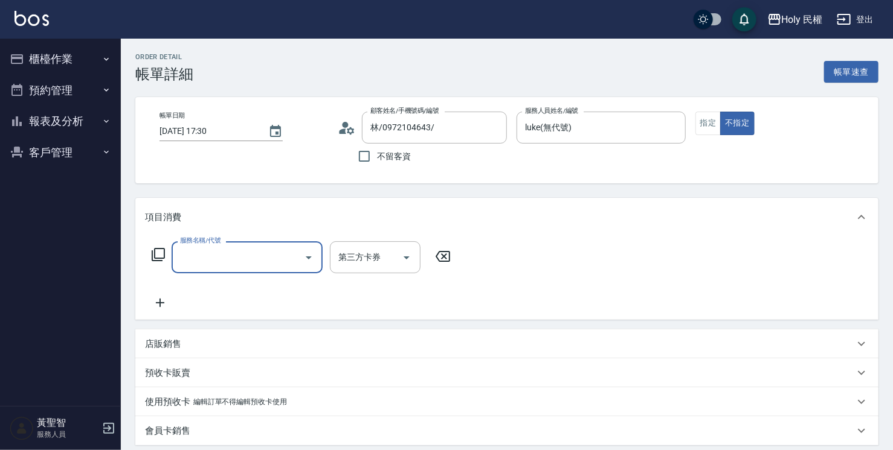
click at [245, 261] on input "服務名稱/代號" at bounding box center [238, 257] width 122 height 21
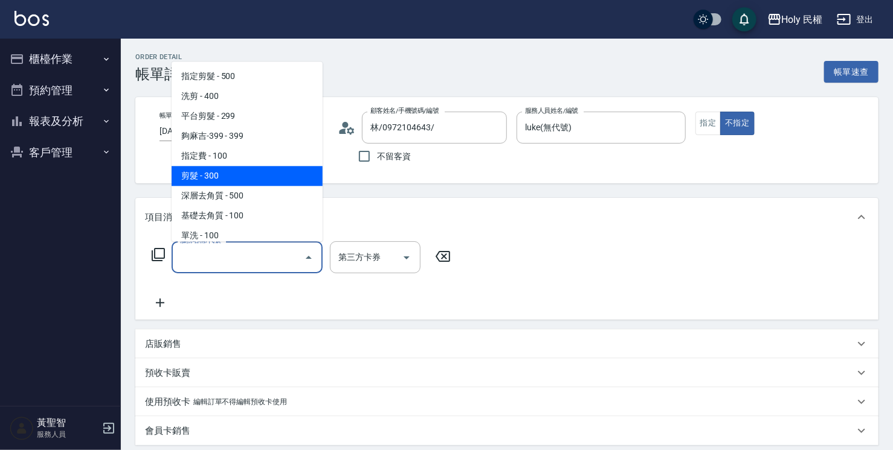
click at [232, 176] on span "剪髮 - 300" at bounding box center [246, 176] width 151 height 20
type input "剪髮(C02)"
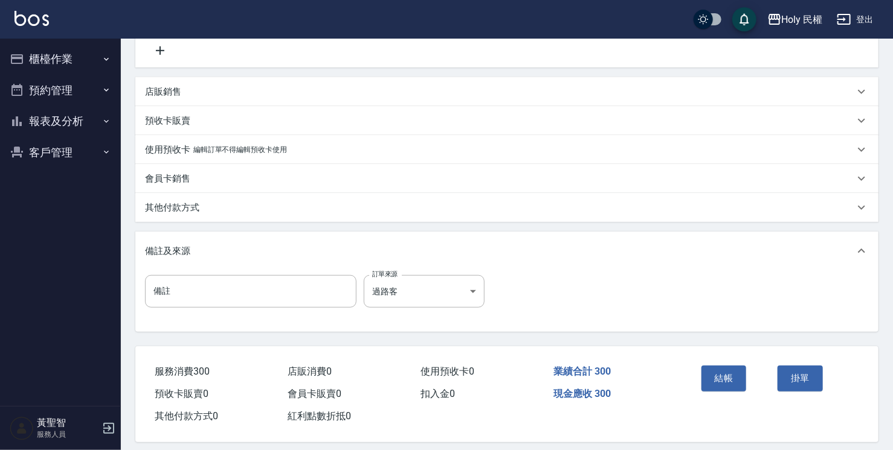
scroll to position [263, 0]
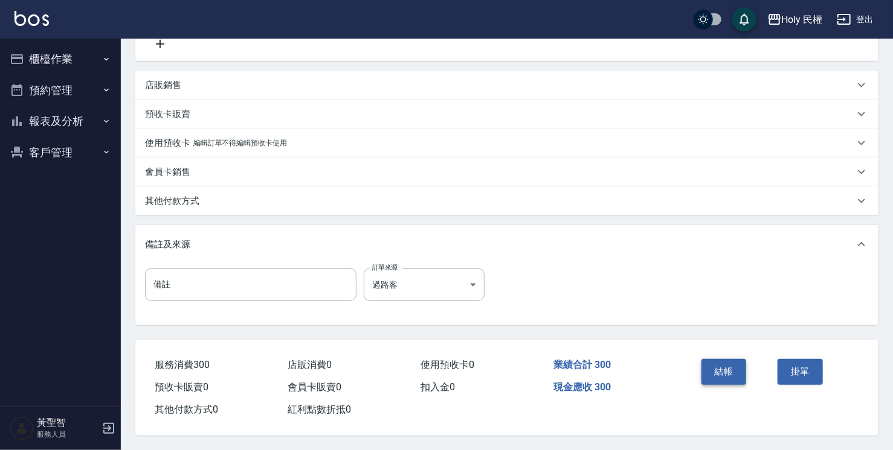
click at [721, 365] on button "結帳" at bounding box center [723, 371] width 45 height 25
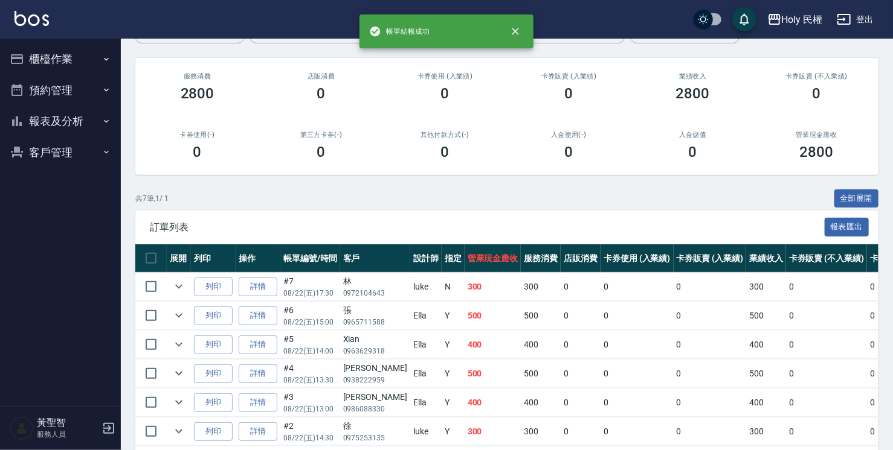
scroll to position [208, 0]
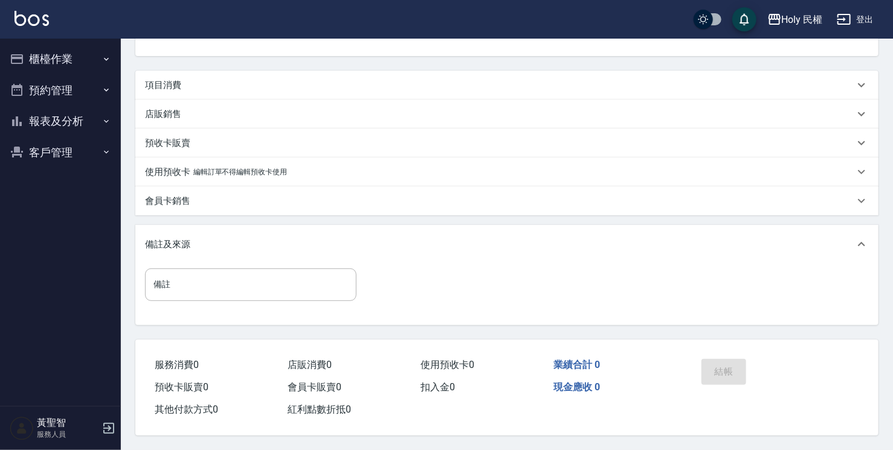
scroll to position [50, 0]
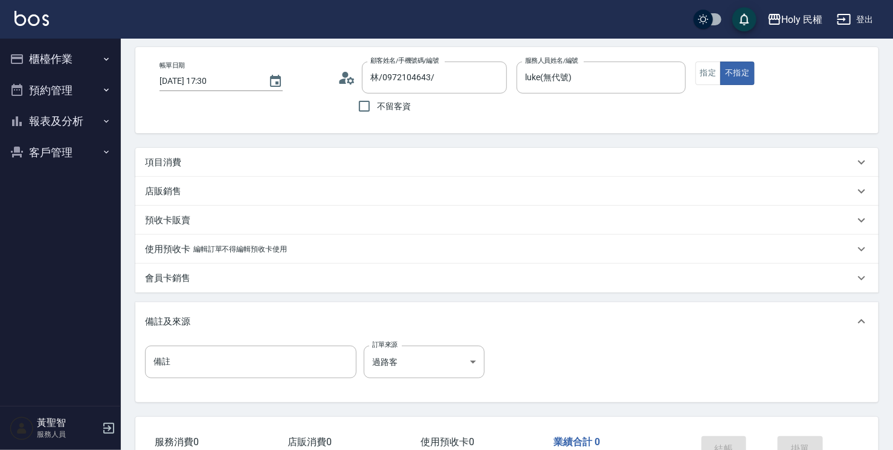
type input "林/0972104643/"
